Goal: Transaction & Acquisition: Purchase product/service

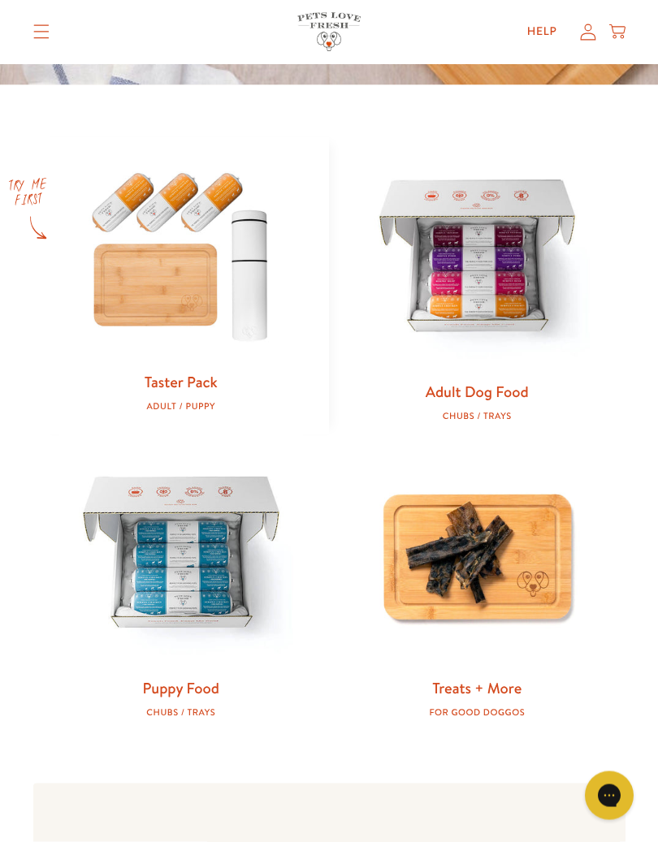
scroll to position [609, 0]
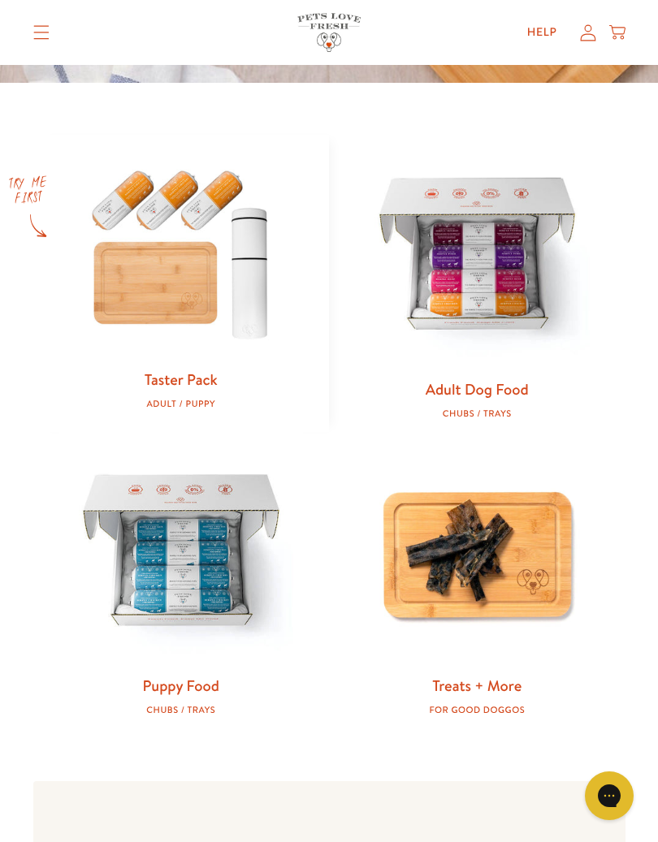
click at [196, 388] on div "Taster Pack Adult / Puppy" at bounding box center [181, 390] width 244 height 40
click at [201, 309] on img at bounding box center [181, 252] width 244 height 234
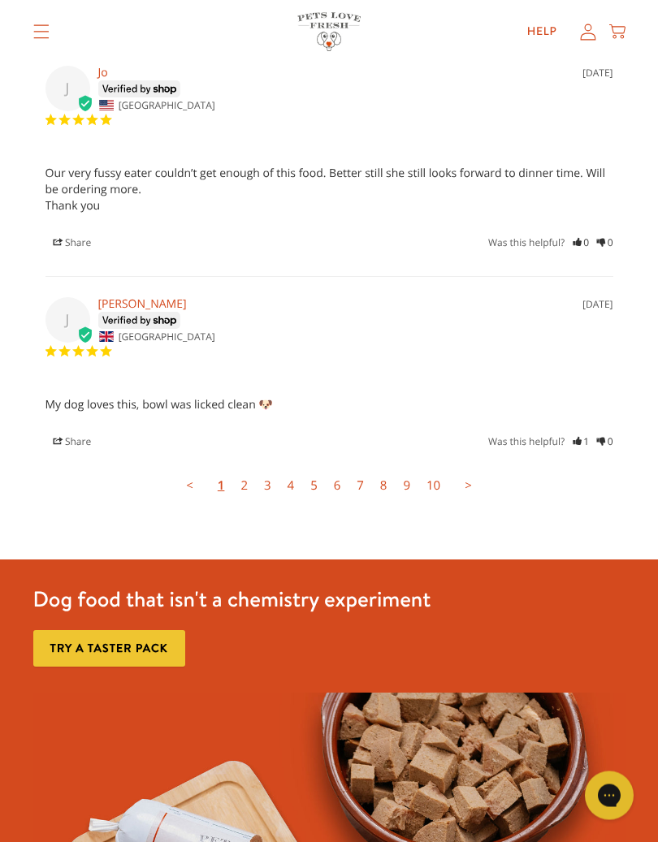
scroll to position [5051, 0]
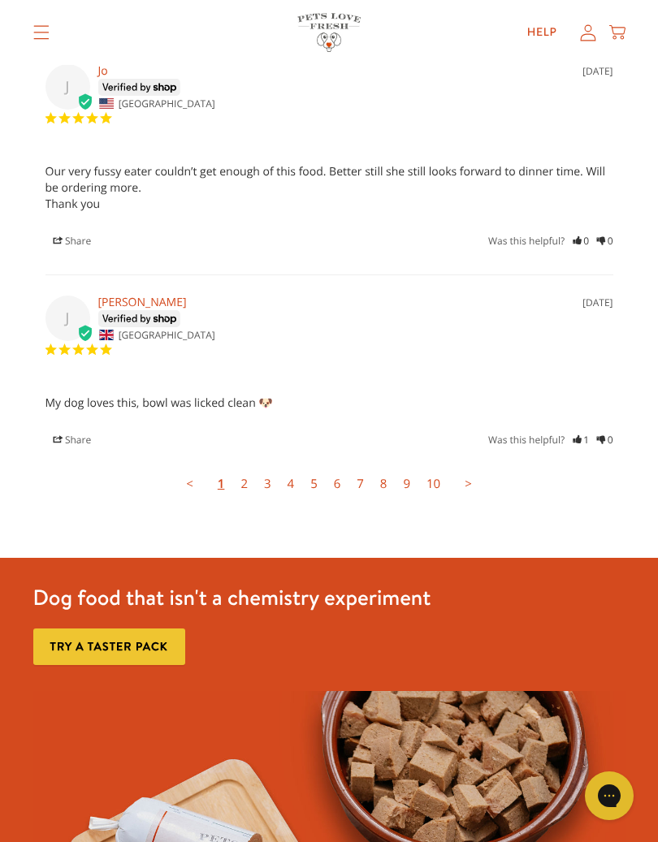
click at [248, 468] on link "2" at bounding box center [244, 484] width 24 height 32
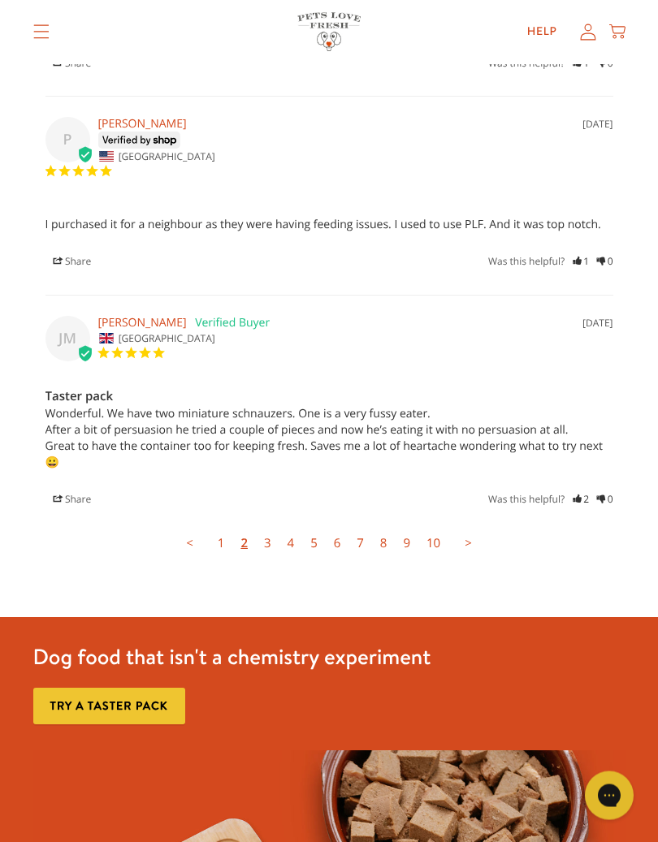
scroll to position [4923, 0]
click at [249, 527] on link "2" at bounding box center [244, 543] width 24 height 32
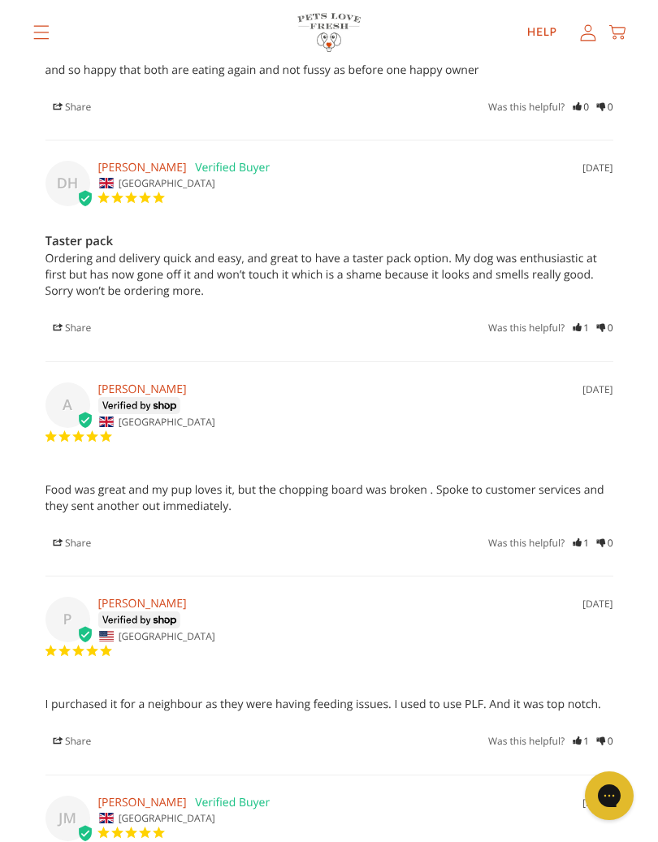
scroll to position [4362, 0]
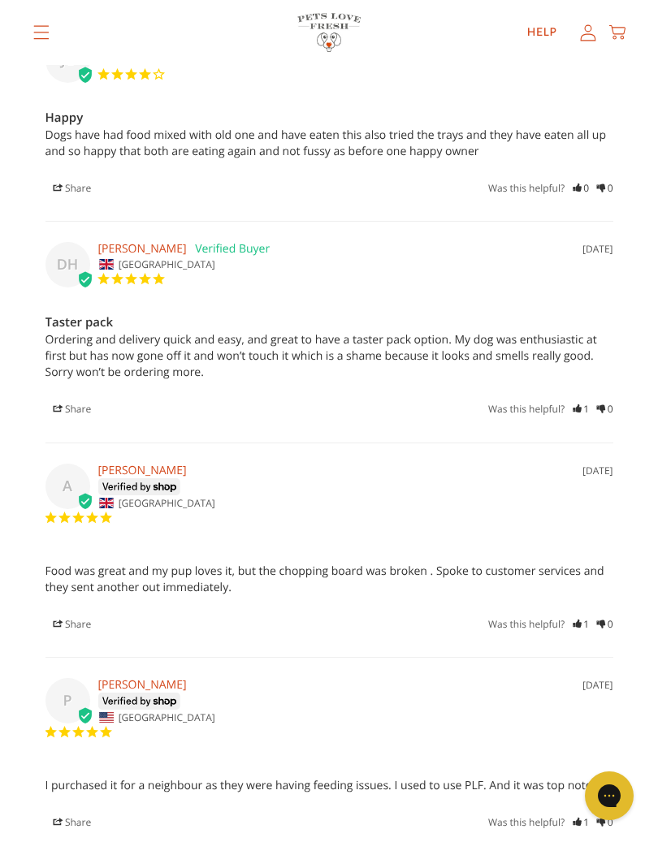
click at [32, 24] on summary "Translation missing: en.sections.header.menu" at bounding box center [41, 32] width 42 height 41
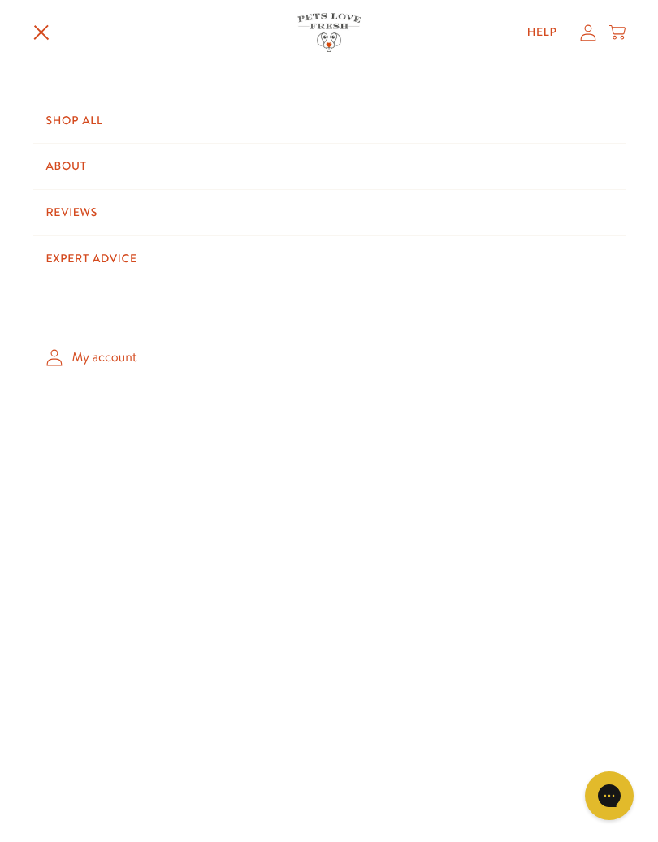
click at [57, 117] on link "Shop All" at bounding box center [329, 120] width 592 height 45
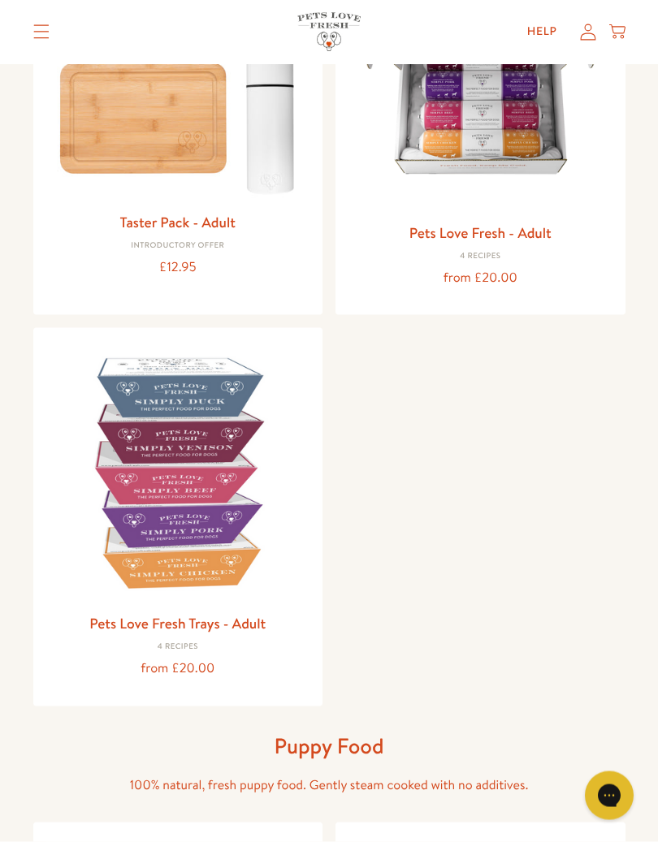
scroll to position [305, 0]
click at [202, 227] on link "Taster Pack - Adult" at bounding box center [177, 221] width 115 height 20
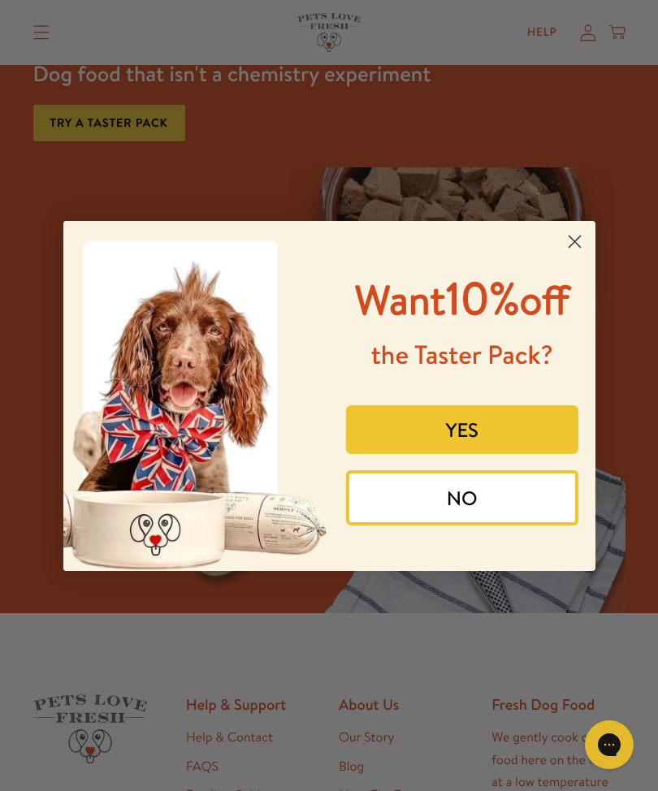
scroll to position [5575, 0]
click at [499, 454] on button "YES" at bounding box center [462, 429] width 232 height 49
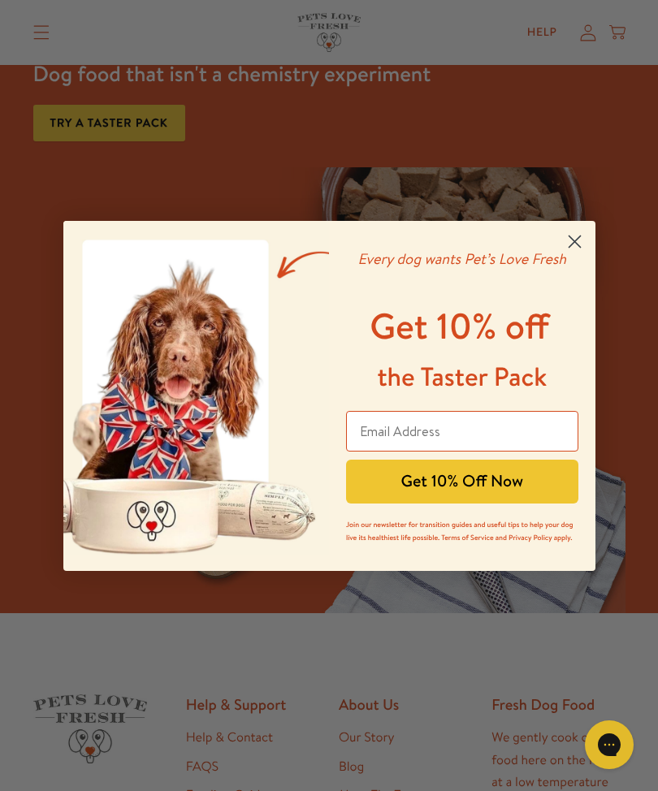
click at [579, 243] on circle "Close dialog" at bounding box center [573, 240] width 27 height 27
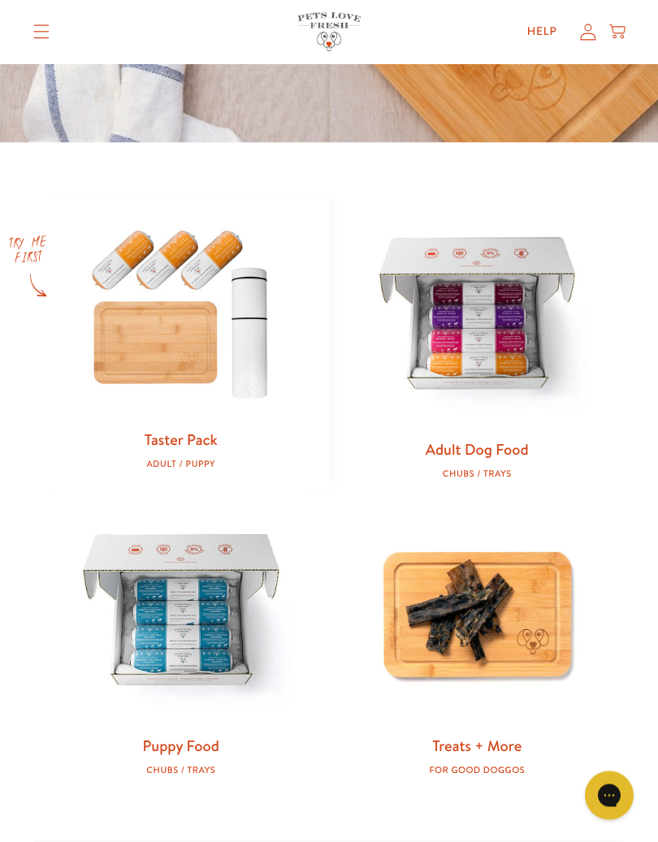
scroll to position [551, 0]
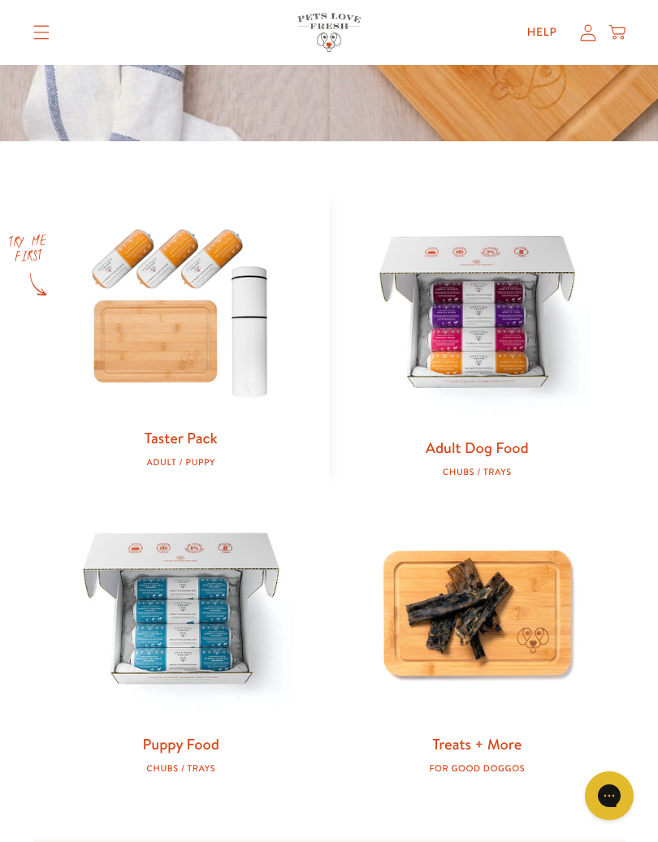
click at [517, 370] on img at bounding box center [477, 315] width 244 height 244
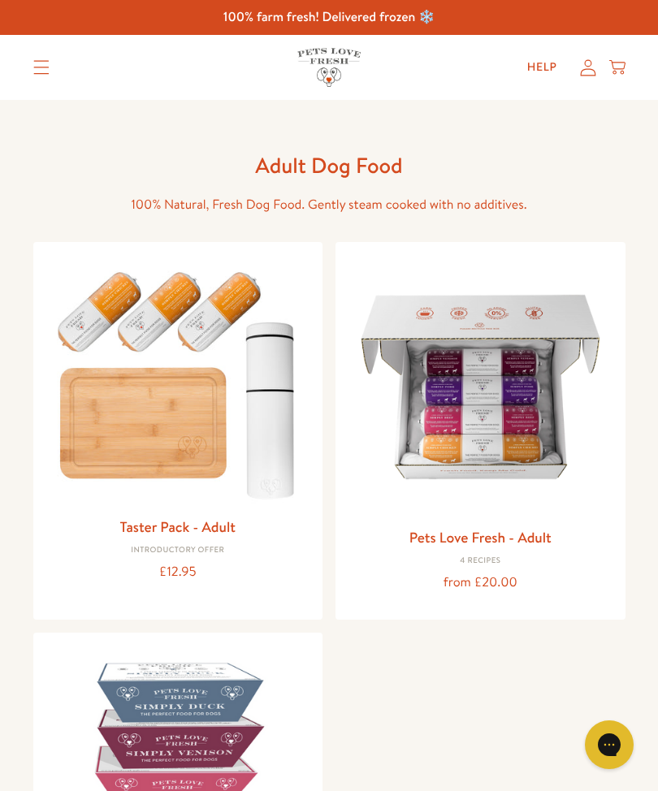
click at [489, 578] on div "from £20.00" at bounding box center [480, 583] width 264 height 22
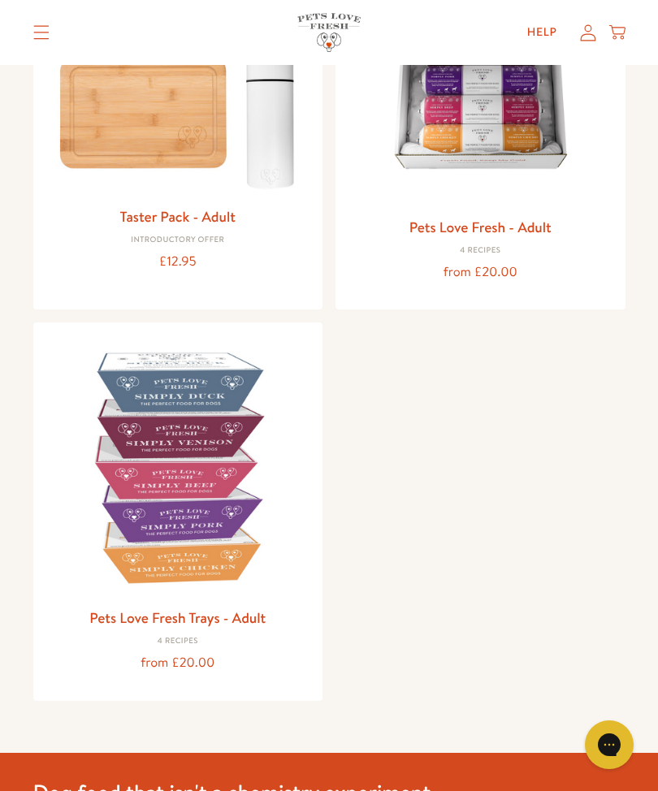
scroll to position [309, 0]
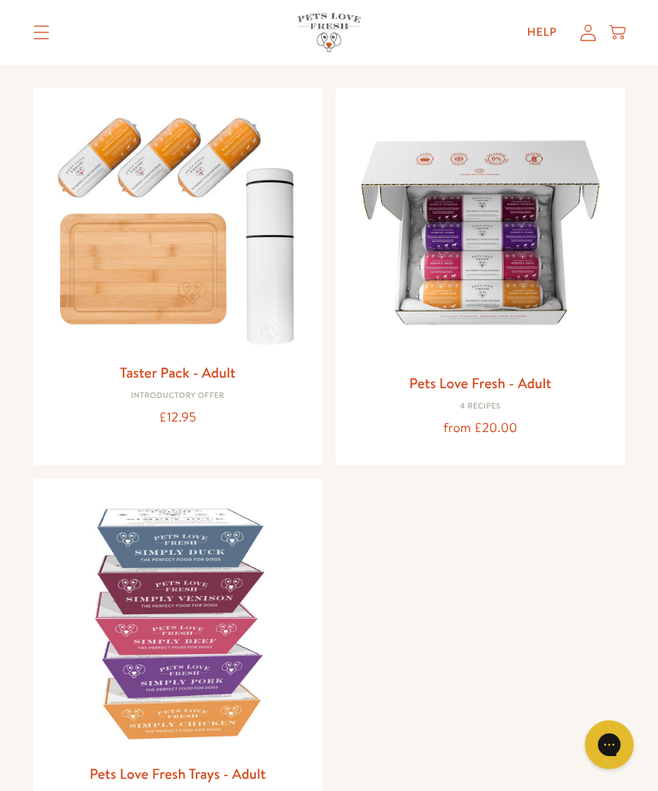
click at [505, 422] on div "from £20.00" at bounding box center [480, 428] width 264 height 22
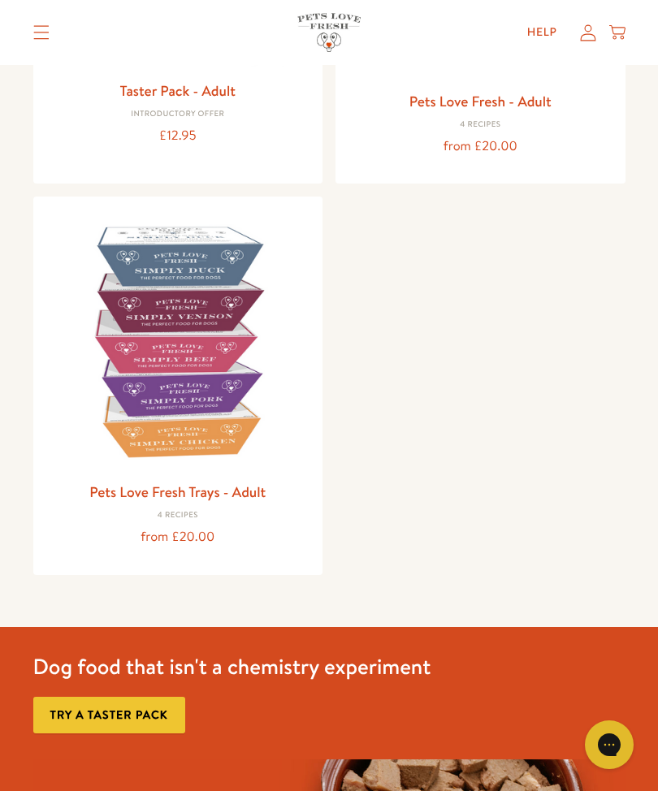
scroll to position [435, 0]
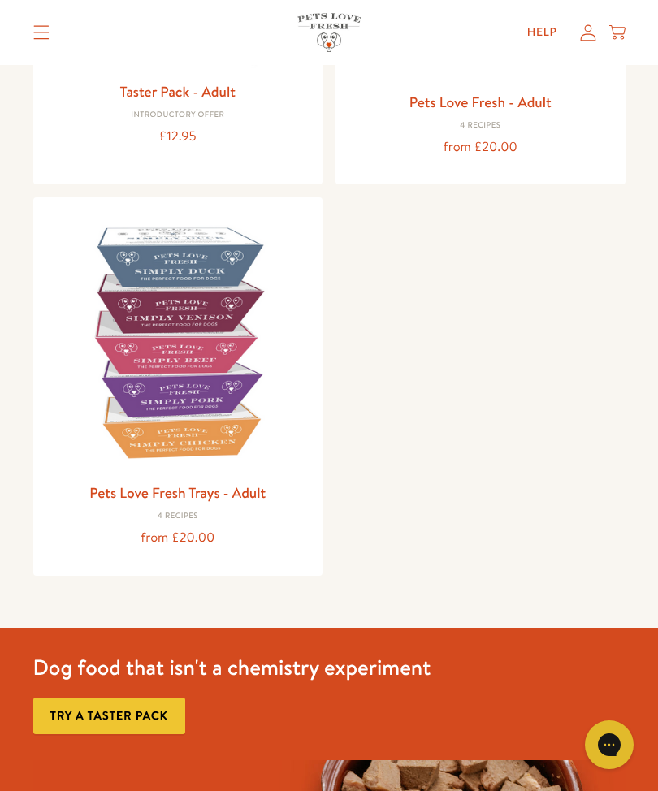
click at [225, 425] on img at bounding box center [178, 342] width 264 height 264
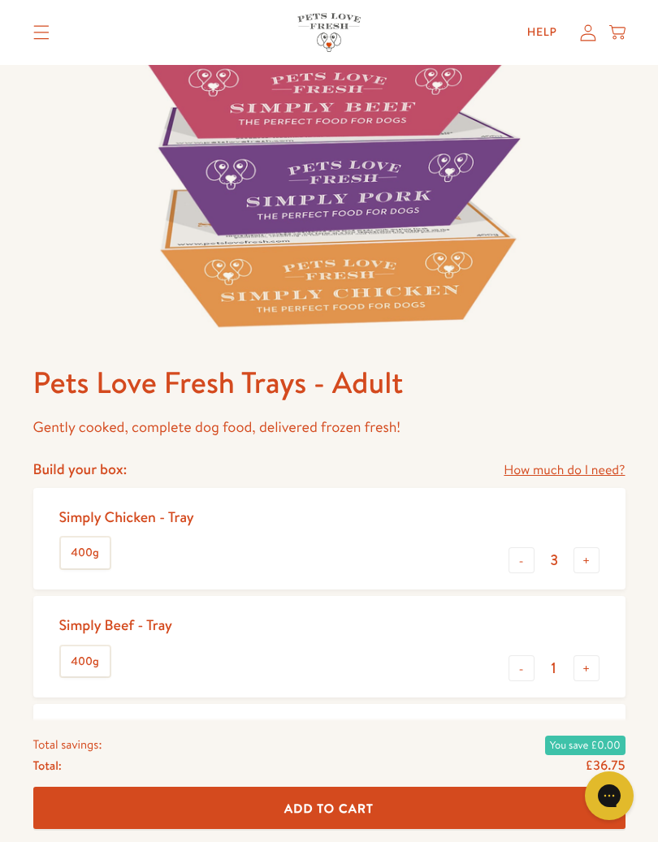
scroll to position [331, 0]
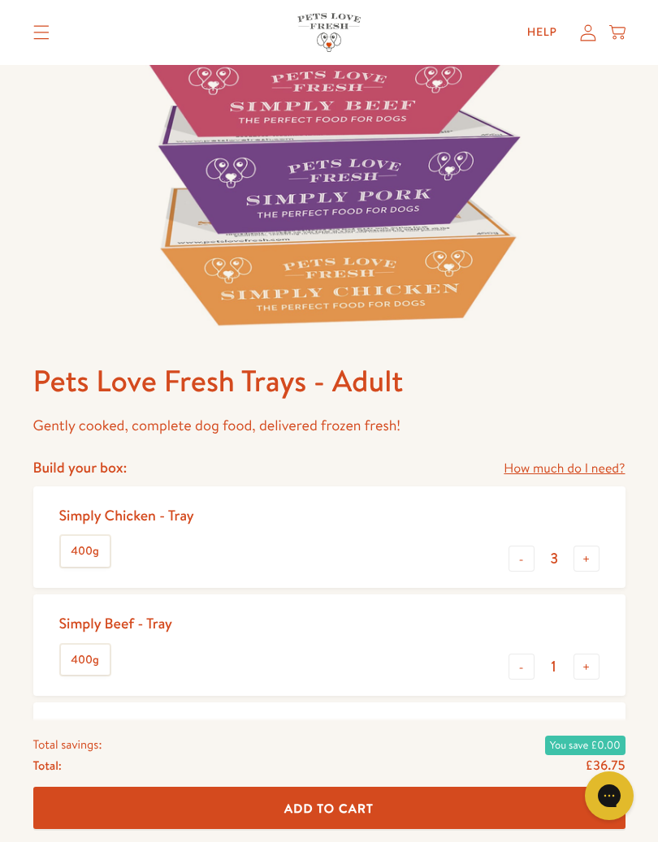
click at [529, 558] on button "-" at bounding box center [521, 559] width 26 height 26
click at [528, 555] on button "-" at bounding box center [521, 559] width 26 height 26
click at [521, 558] on button "-" at bounding box center [521, 559] width 26 height 26
type input "0"
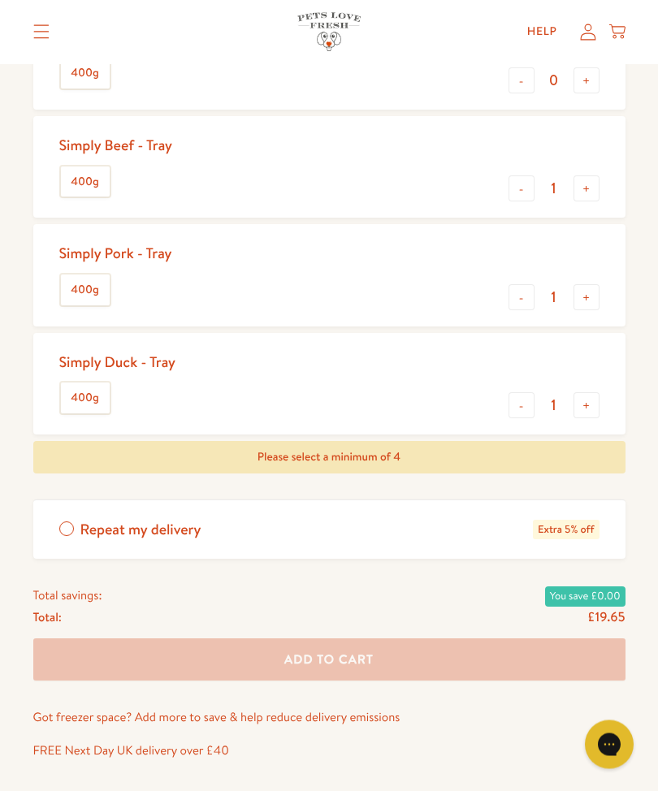
scroll to position [779, 0]
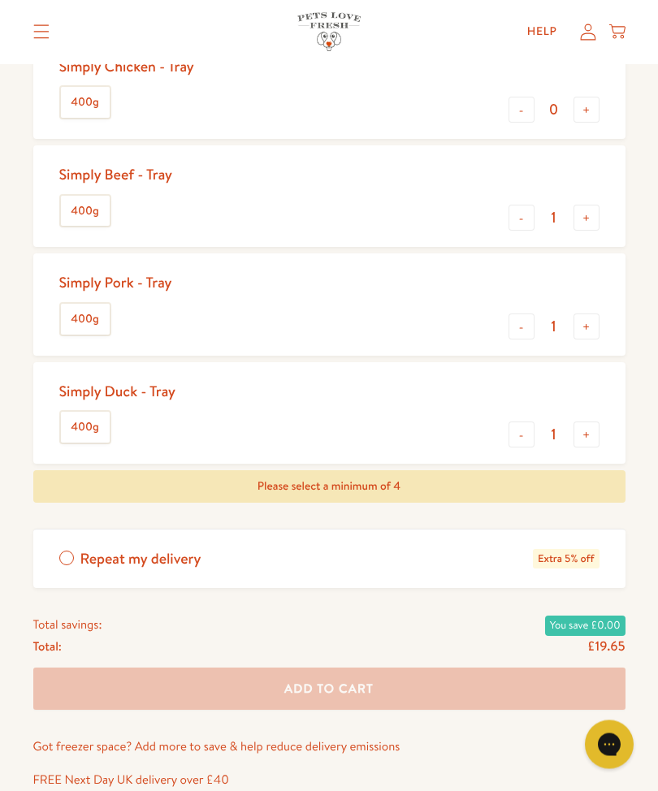
click at [592, 427] on button "+" at bounding box center [586, 435] width 26 height 26
type input "2"
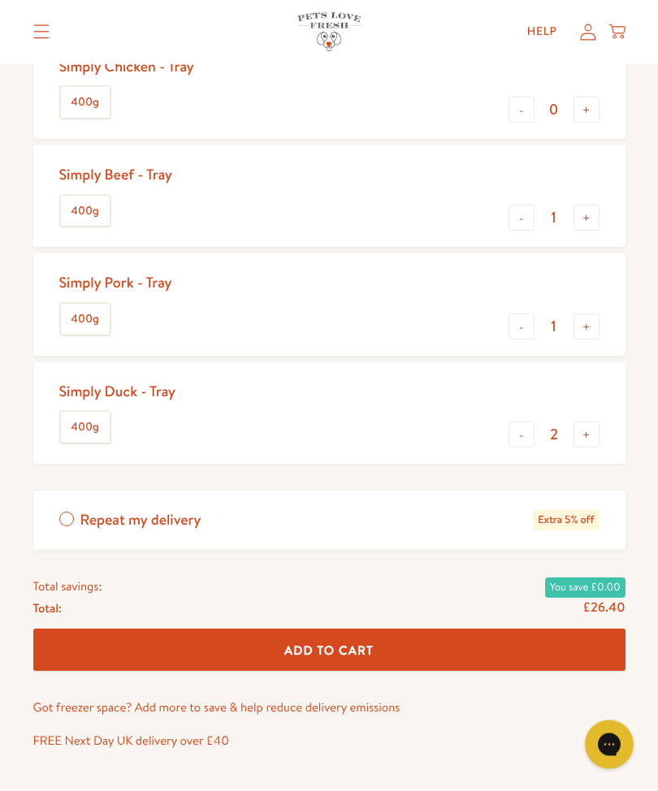
scroll to position [780, 0]
click at [591, 322] on button "+" at bounding box center [586, 327] width 26 height 26
type input "2"
click at [584, 219] on button "+" at bounding box center [586, 218] width 26 height 26
type input "2"
